Goal: Navigation & Orientation: Find specific page/section

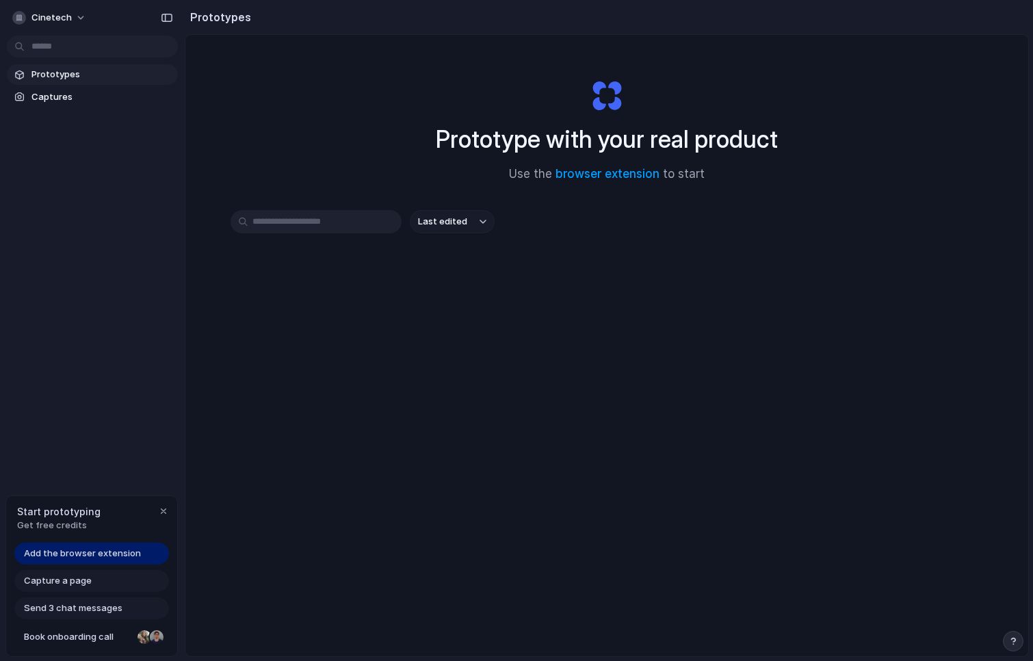
click at [75, 550] on span "Add the browser extension" at bounding box center [82, 554] width 117 height 14
click at [61, 16] on span "cinetech" at bounding box center [51, 18] width 40 height 14
click at [56, 51] on span "Settings" at bounding box center [50, 49] width 38 height 14
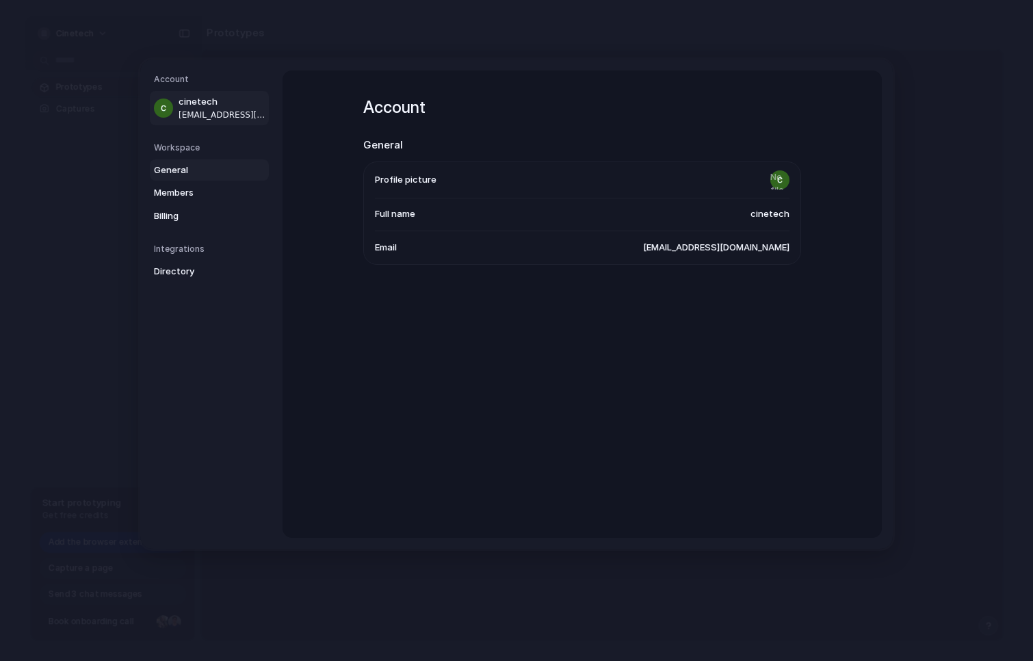
click at [203, 165] on span "General" at bounding box center [198, 170] width 88 height 14
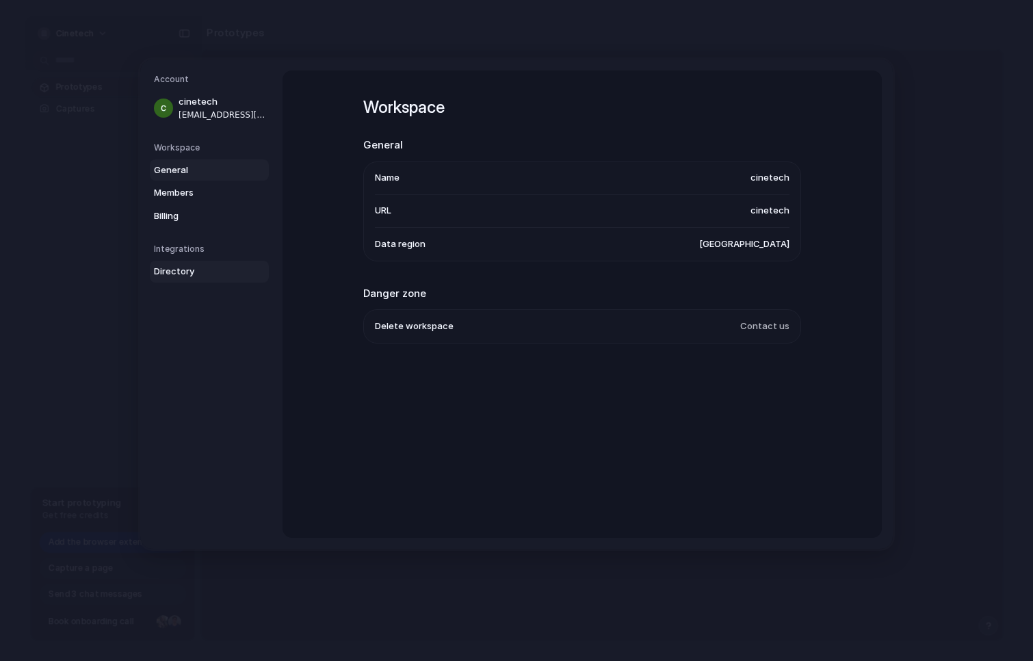
click at [203, 271] on span "Directory" at bounding box center [198, 272] width 88 height 14
